Goal: Task Accomplishment & Management: Manage account settings

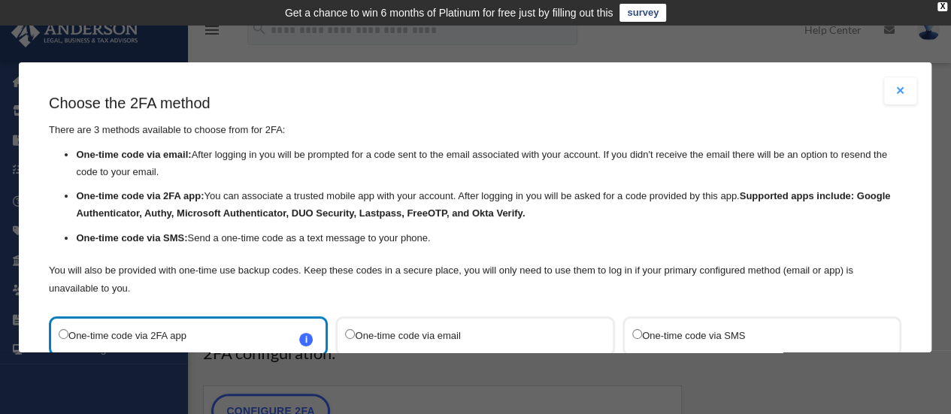
scroll to position [75, 0]
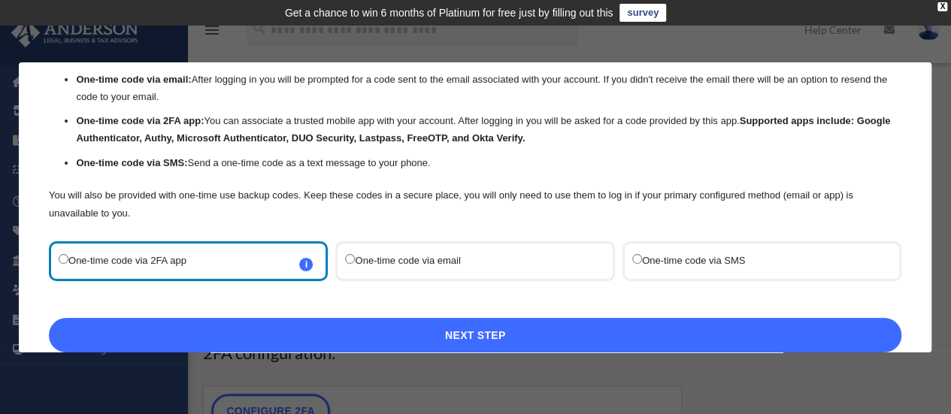
click at [489, 323] on link "Next Step" at bounding box center [475, 335] width 852 height 35
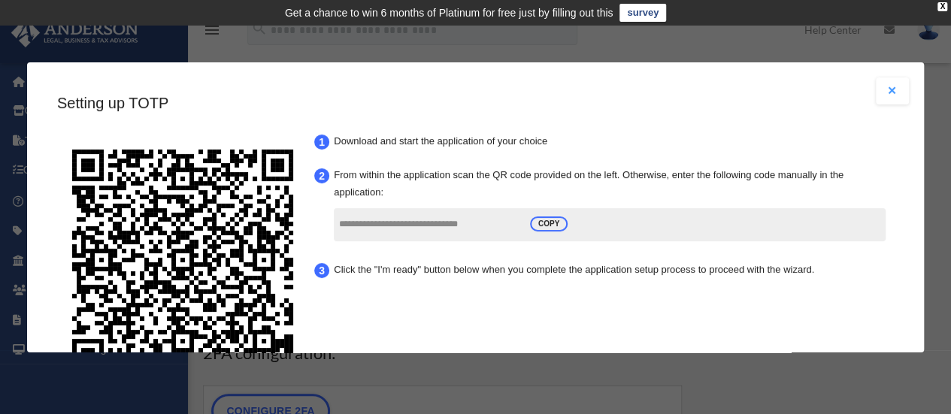
click at [635, 13] on link "survey" at bounding box center [642, 13] width 47 height 18
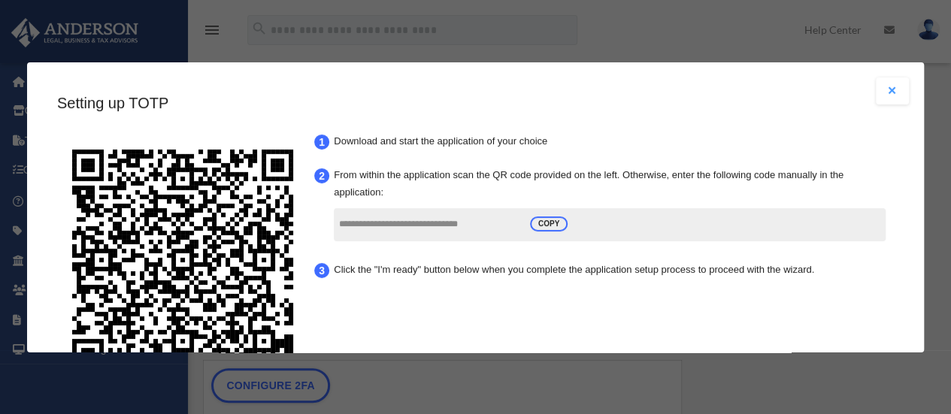
scroll to position [99, 0]
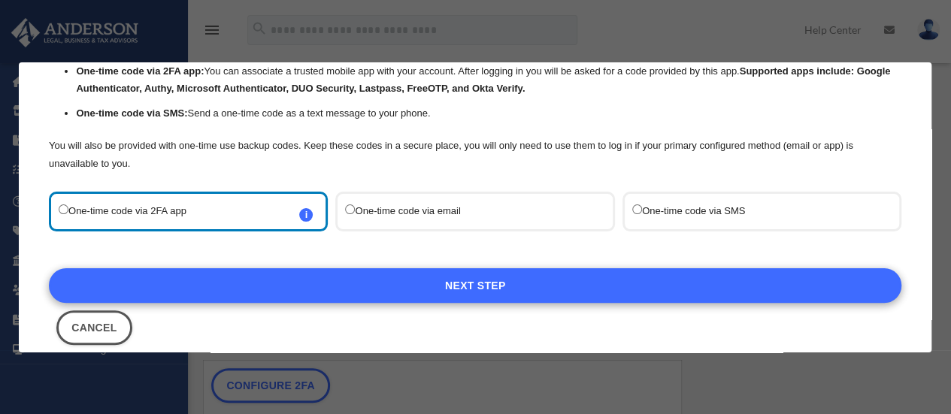
scroll to position [145, 0]
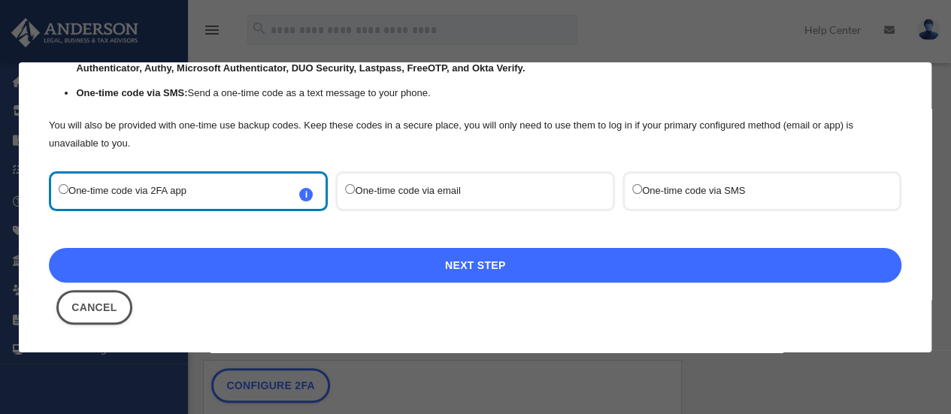
click at [393, 259] on link "Next Step" at bounding box center [475, 265] width 852 height 35
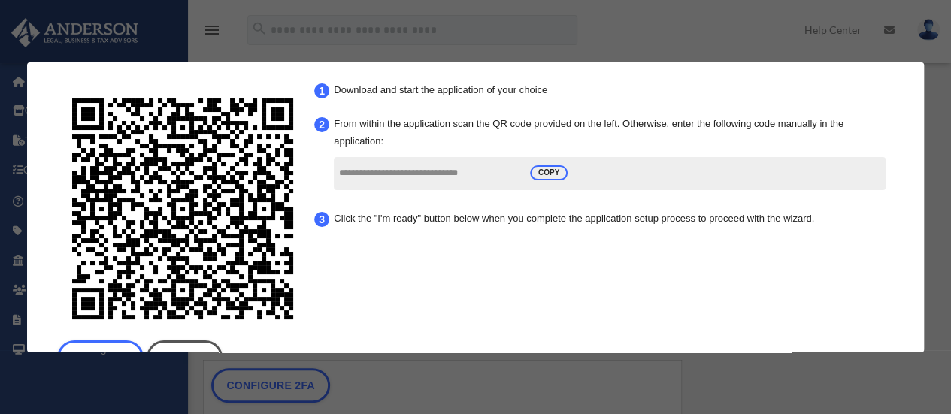
scroll to position [75, 0]
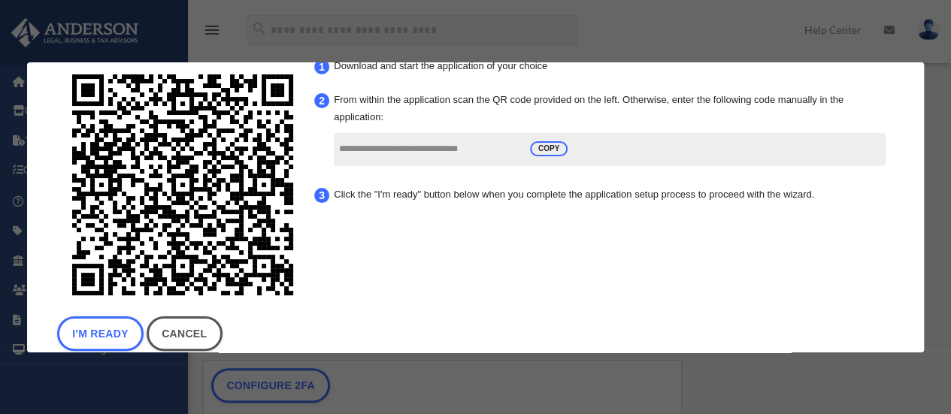
click at [403, 150] on input "**********" at bounding box center [429, 149] width 180 height 29
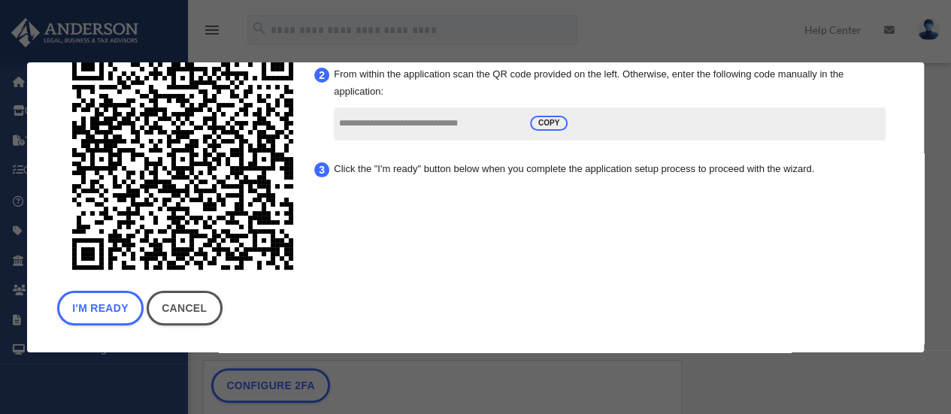
scroll to position [114, 0]
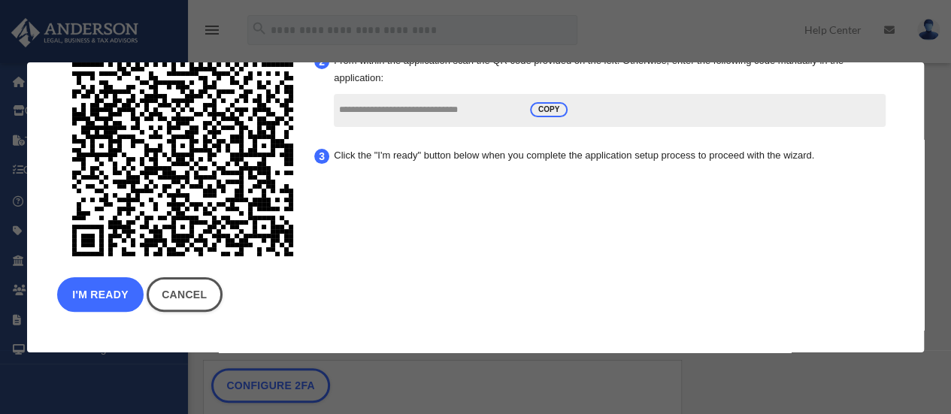
click at [97, 297] on button "I'm Ready" at bounding box center [100, 294] width 86 height 35
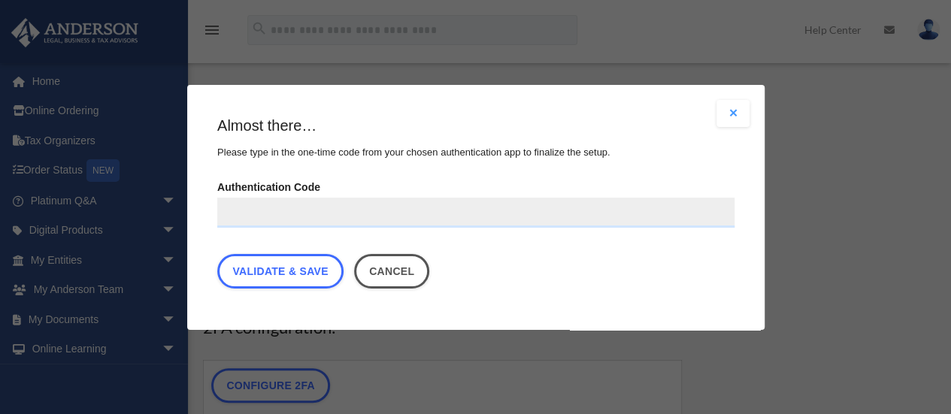
scroll to position [0, 0]
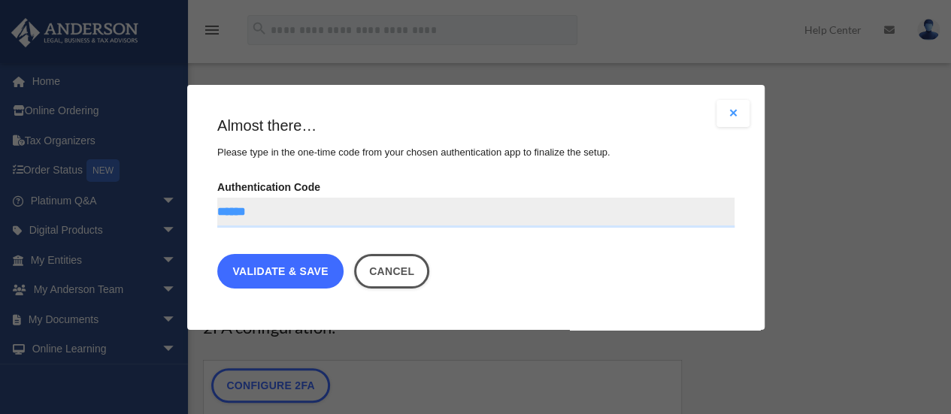
click at [304, 277] on link "Validate & Save" at bounding box center [280, 271] width 126 height 35
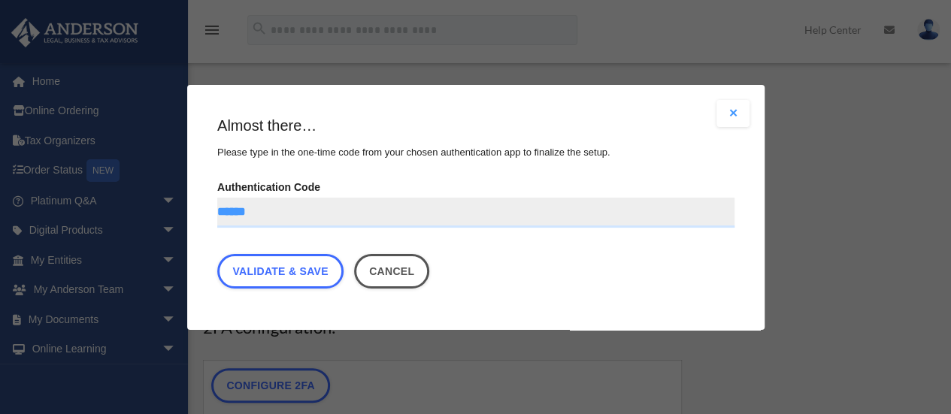
click at [235, 217] on input "******" at bounding box center [475, 213] width 517 height 30
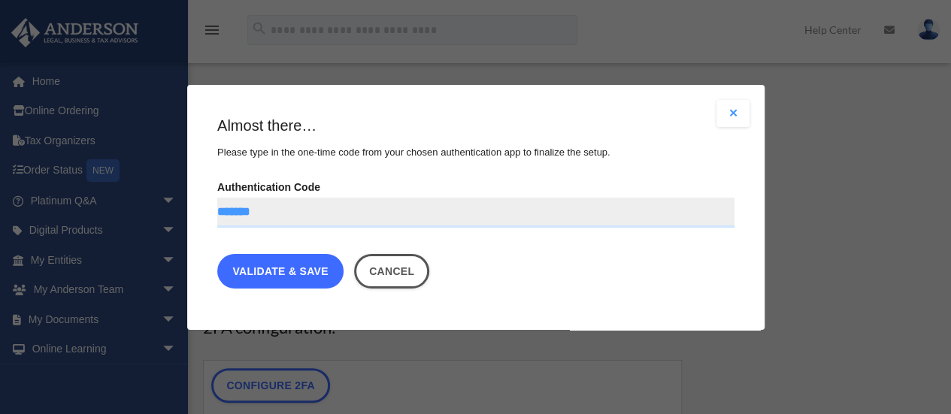
click at [277, 264] on link "Validate & Save" at bounding box center [280, 271] width 126 height 35
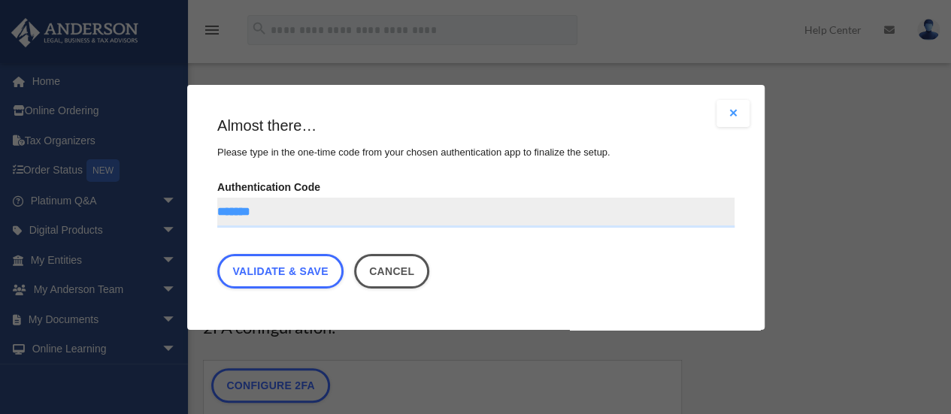
drag, startPoint x: 275, startPoint y: 215, endPoint x: 140, endPoint y: 202, distance: 135.9
click at [140, 202] on div "Are you sure? Any unsaved changes will be lost! Yes No Choose the 2FA method Th…" at bounding box center [475, 207] width 951 height 414
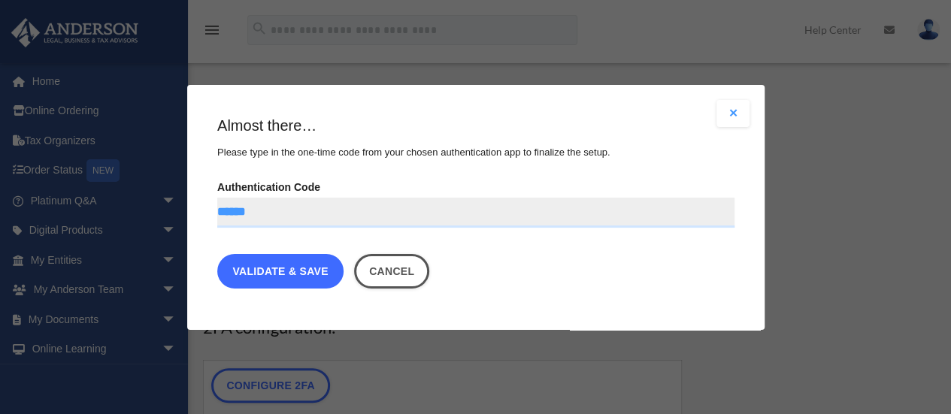
click at [267, 266] on link "Validate & Save" at bounding box center [280, 271] width 126 height 35
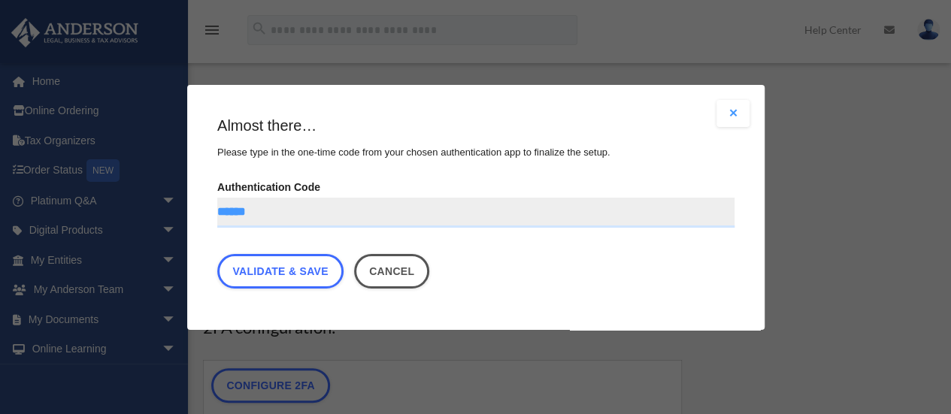
click at [237, 211] on input "******" at bounding box center [475, 213] width 517 height 30
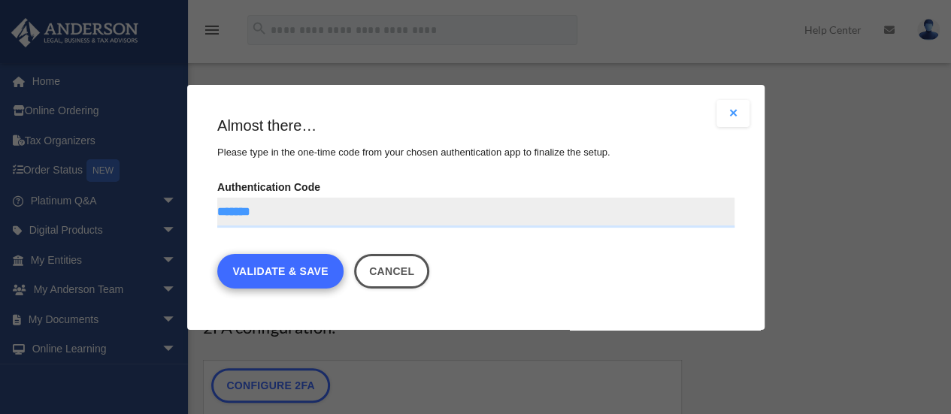
type input "*******"
click at [263, 258] on link "Validate & Save" at bounding box center [280, 271] width 126 height 35
click at [263, 259] on link "Validate & Save" at bounding box center [280, 271] width 126 height 35
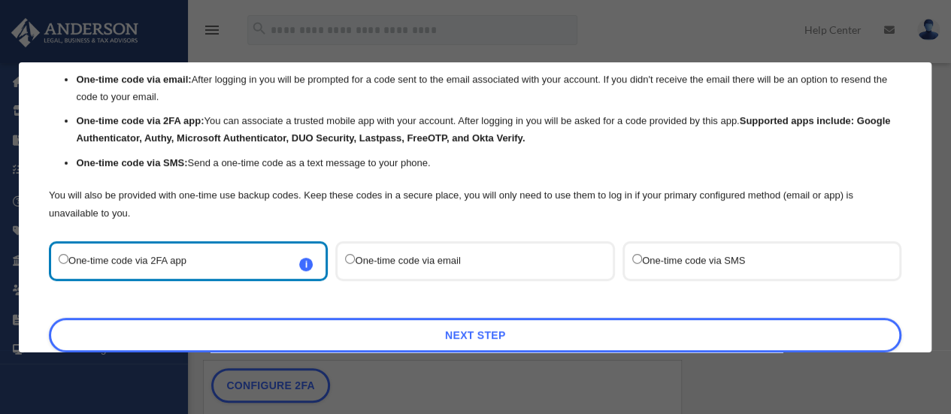
scroll to position [145, 0]
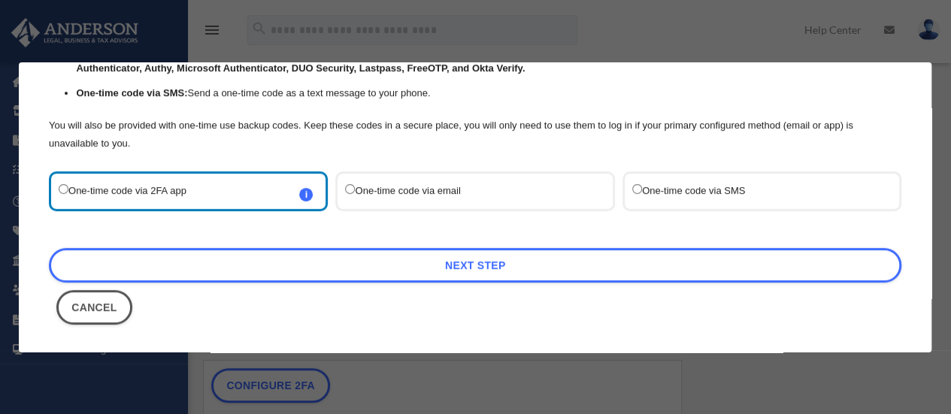
click at [695, 188] on label "One-time code via SMS" at bounding box center [754, 191] width 244 height 20
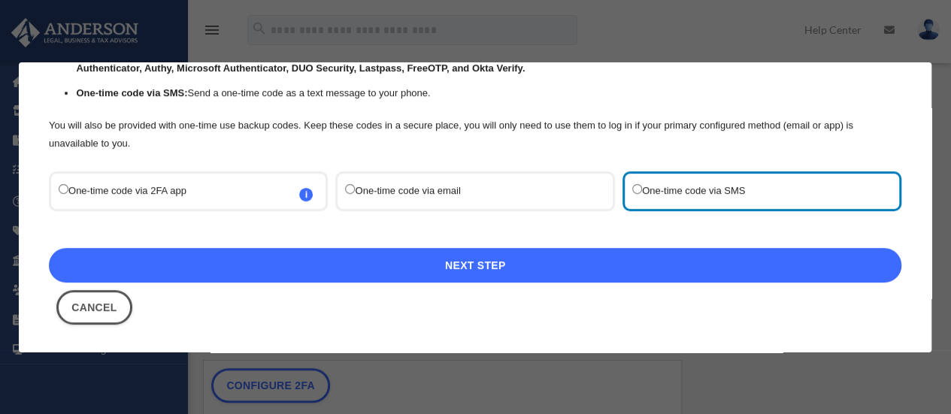
click at [476, 259] on link "Next Step" at bounding box center [475, 265] width 852 height 35
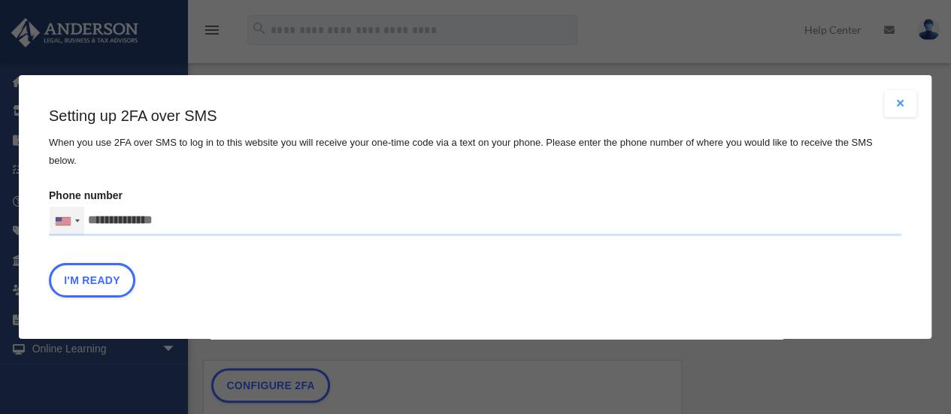
click at [76, 219] on div at bounding box center [77, 220] width 5 height 3
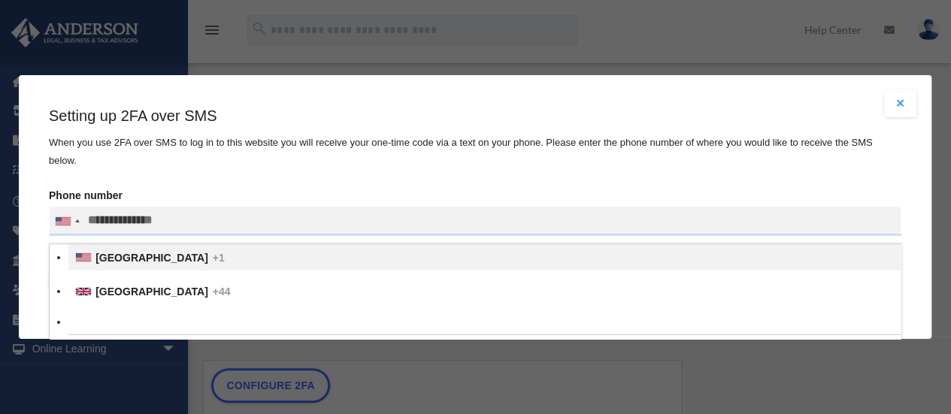
click at [95, 253] on span "United States" at bounding box center [151, 258] width 113 height 12
click at [0, 0] on input "text" at bounding box center [0, 0] width 0 height 0
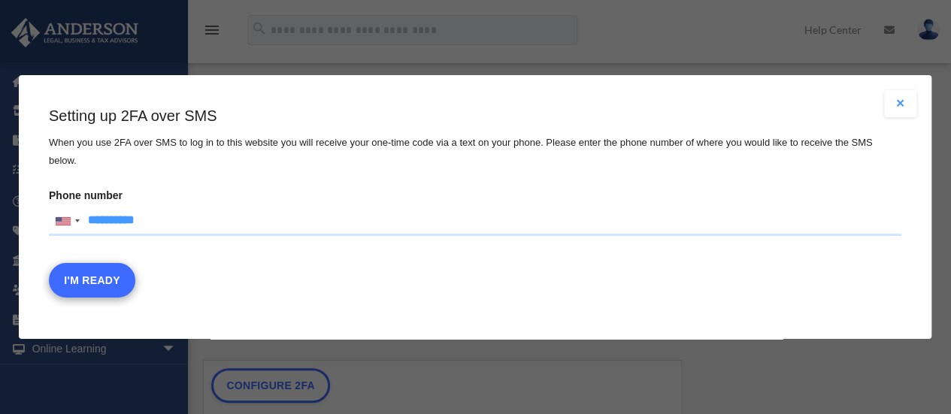
type input "**********"
click at [98, 268] on button "I'm Ready" at bounding box center [92, 280] width 86 height 35
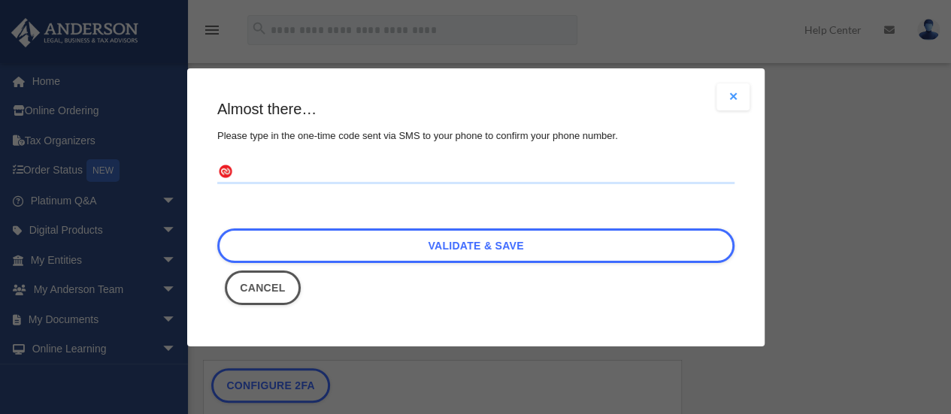
click at [261, 181] on input "text" at bounding box center [475, 172] width 517 height 24
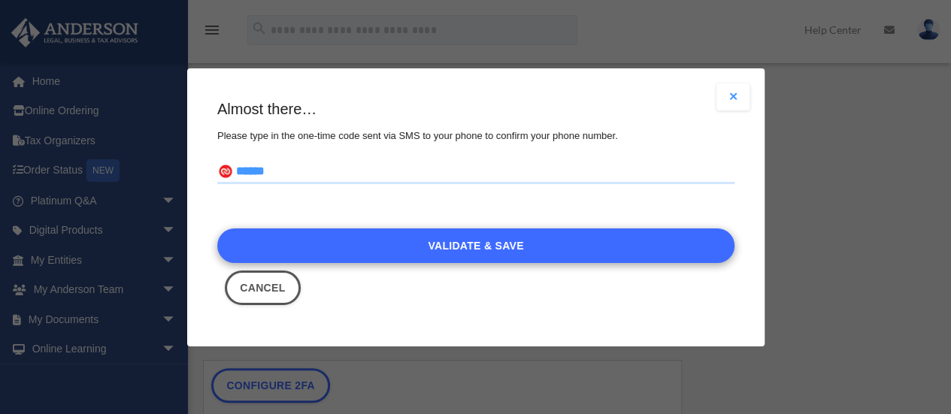
type input "******"
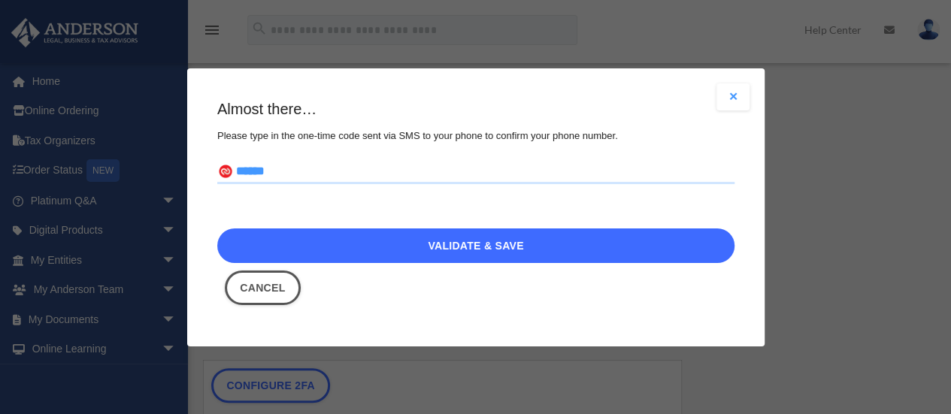
click at [499, 246] on link "Validate & Save" at bounding box center [475, 245] width 517 height 35
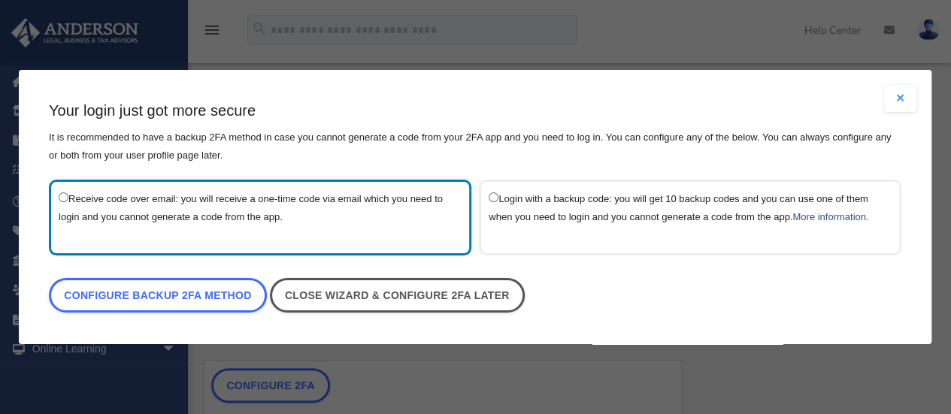
click at [93, 214] on label "Receive code over email: you will receive a one-time code via email which you n…" at bounding box center [253, 217] width 388 height 56
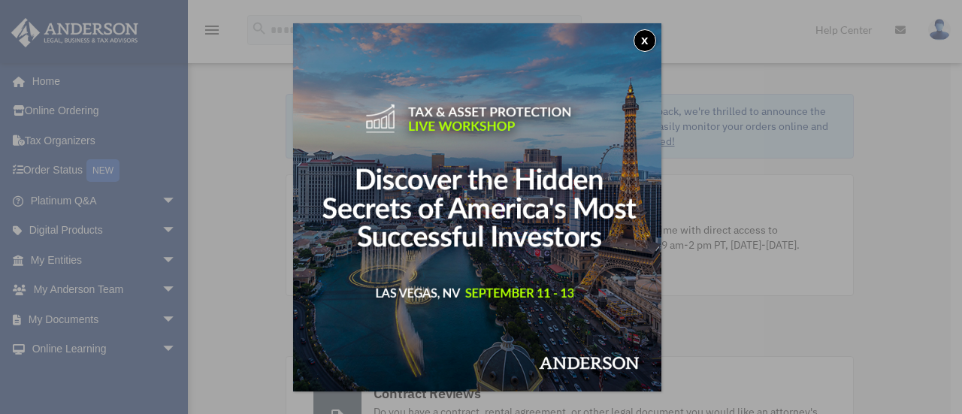
click at [645, 42] on button "x" at bounding box center [645, 40] width 23 height 23
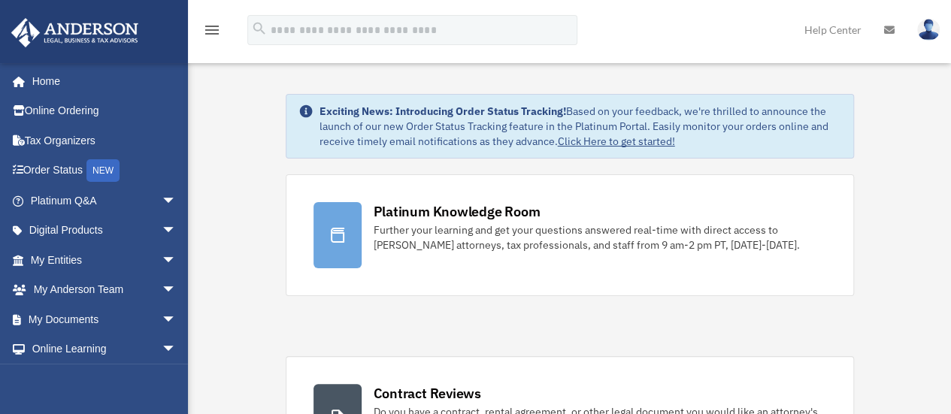
click at [930, 26] on img at bounding box center [928, 30] width 23 height 22
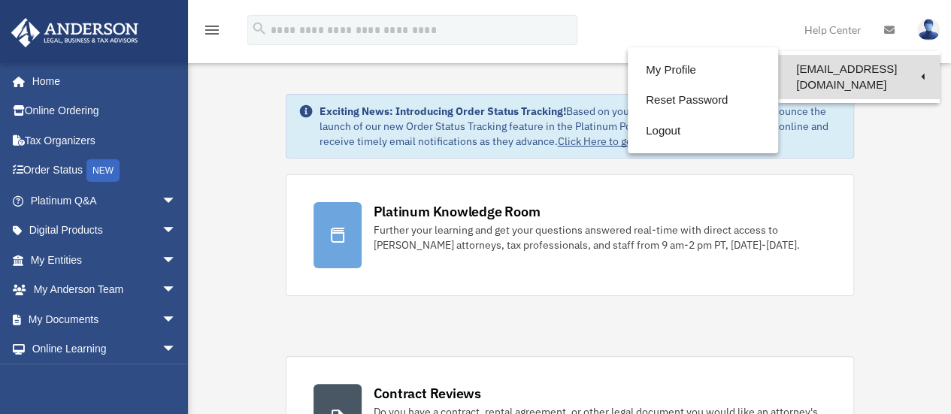
click at [869, 73] on link "[EMAIL_ADDRESS][DOMAIN_NAME]" at bounding box center [859, 77] width 162 height 44
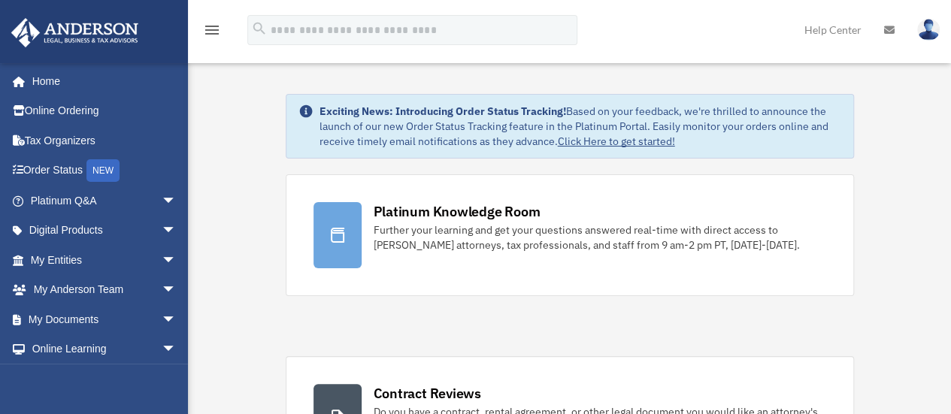
click at [912, 48] on link at bounding box center [928, 29] width 45 height 66
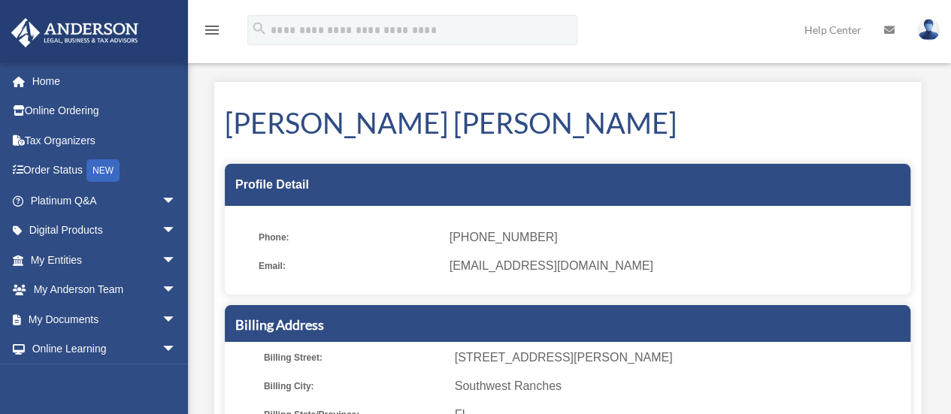
click at [931, 33] on img at bounding box center [928, 30] width 23 height 22
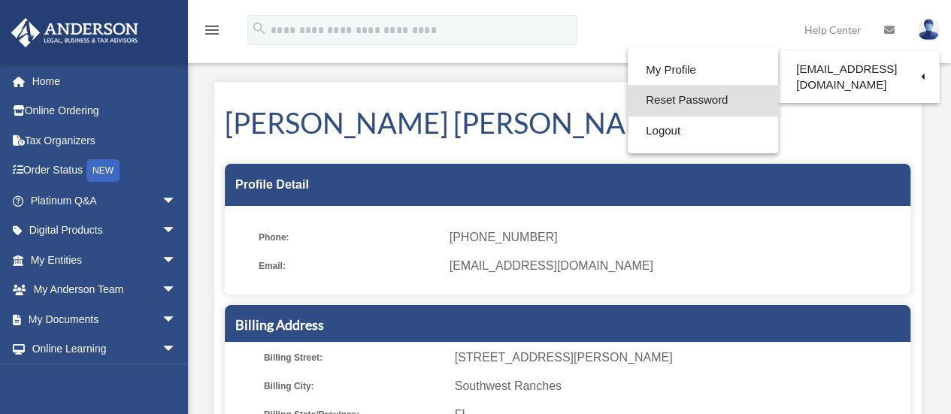
click at [628, 99] on link "Reset Password" at bounding box center [703, 100] width 150 height 31
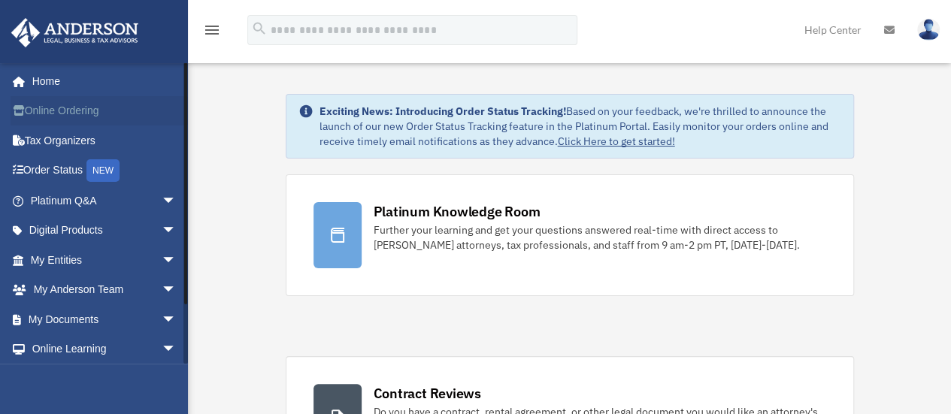
click at [77, 110] on link "Online Ordering" at bounding box center [105, 111] width 189 height 30
click at [73, 141] on link "Tax Organizers" at bounding box center [105, 141] width 189 height 30
